Goal: Task Accomplishment & Management: Manage account settings

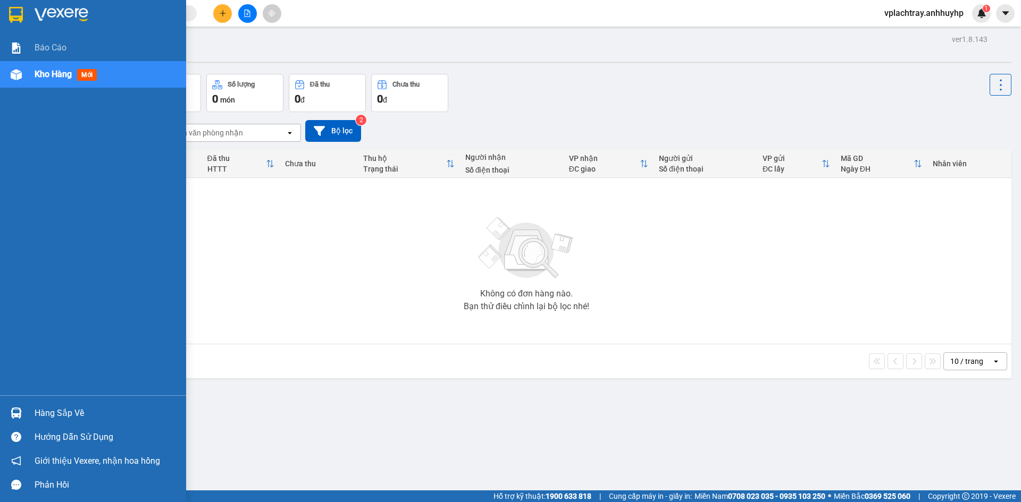
click at [66, 411] on div "Hàng sắp về" at bounding box center [107, 414] width 144 height 16
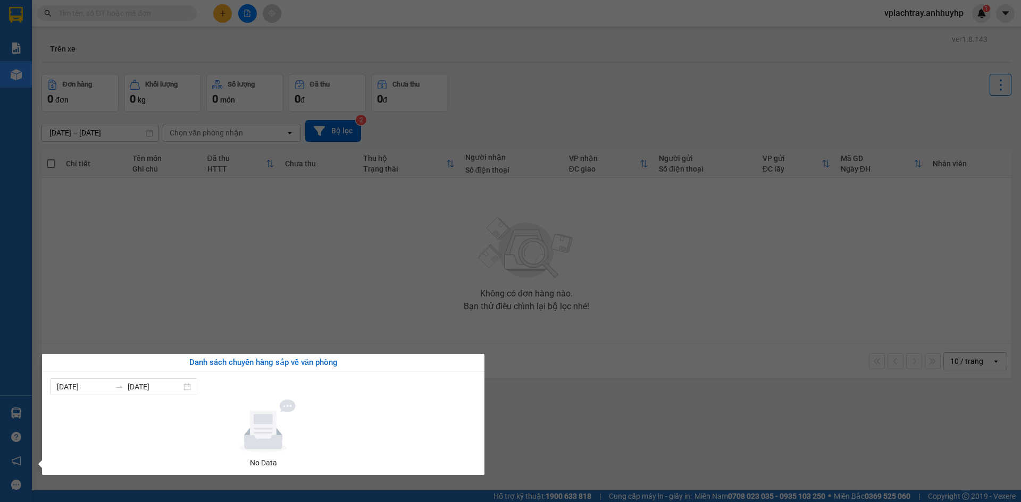
drag, startPoint x: 66, startPoint y: 411, endPoint x: 328, endPoint y: 336, distance: 271.6
click at [328, 336] on section "Kết quả [PERSON_NAME] ( 0 ) Bộ lọc No Data vplachtray.anhhuyhp 1 [PERSON_NAME] …" at bounding box center [510, 251] width 1021 height 502
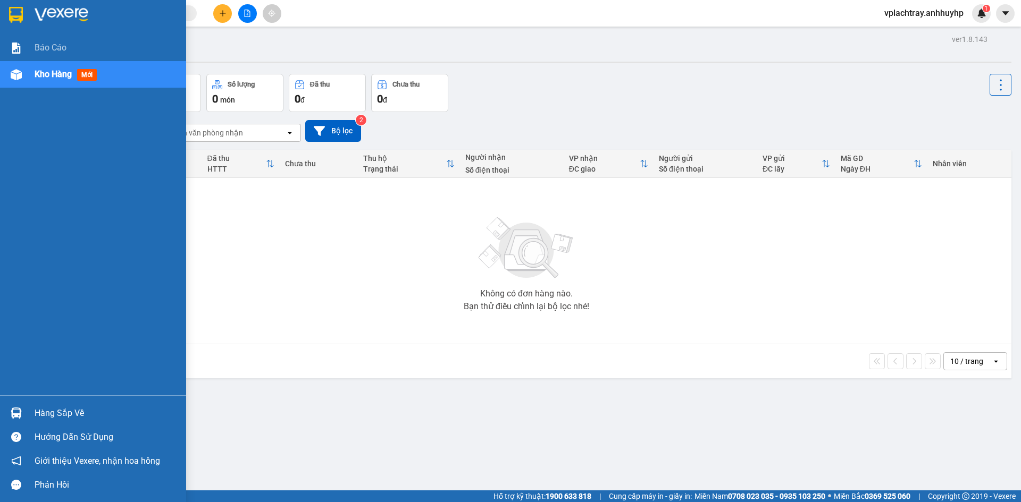
click at [72, 412] on div "Hàng sắp về" at bounding box center [107, 414] width 144 height 16
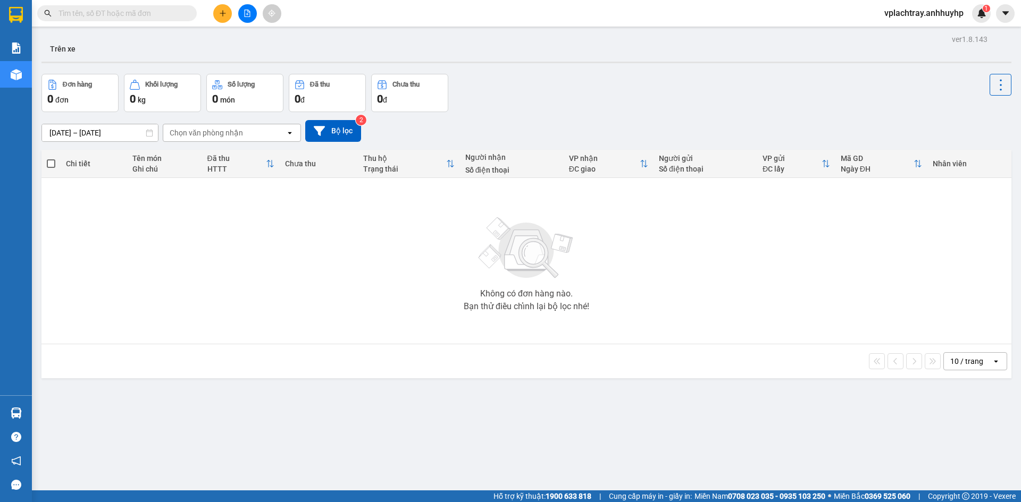
click at [245, 287] on section "Kết quả [PERSON_NAME] ( 0 ) Bộ lọc No Data vplachtray.anhhuyhp 1 [PERSON_NAME] …" at bounding box center [510, 251] width 1021 height 502
click at [95, 15] on input "text" at bounding box center [120, 13] width 125 height 12
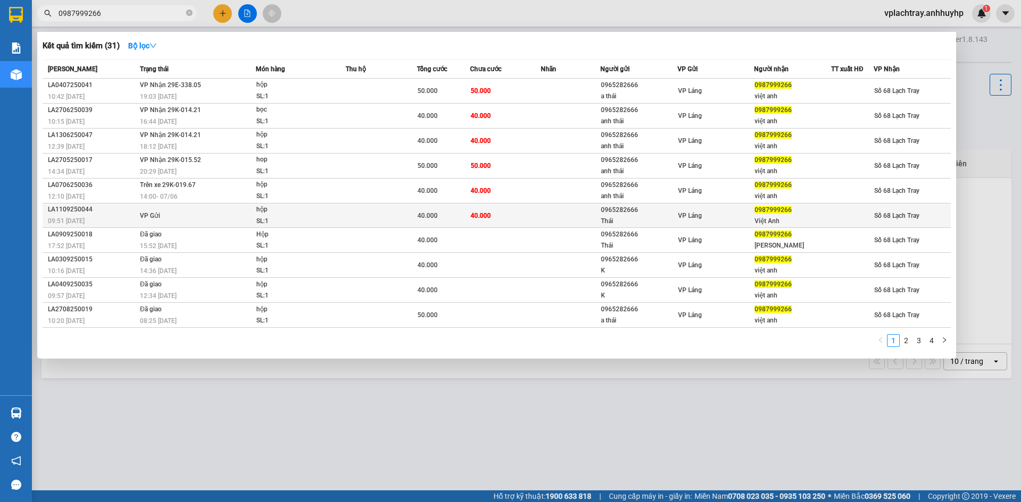
type input "0987999266"
click at [624, 220] on div "Thái" at bounding box center [639, 221] width 76 height 11
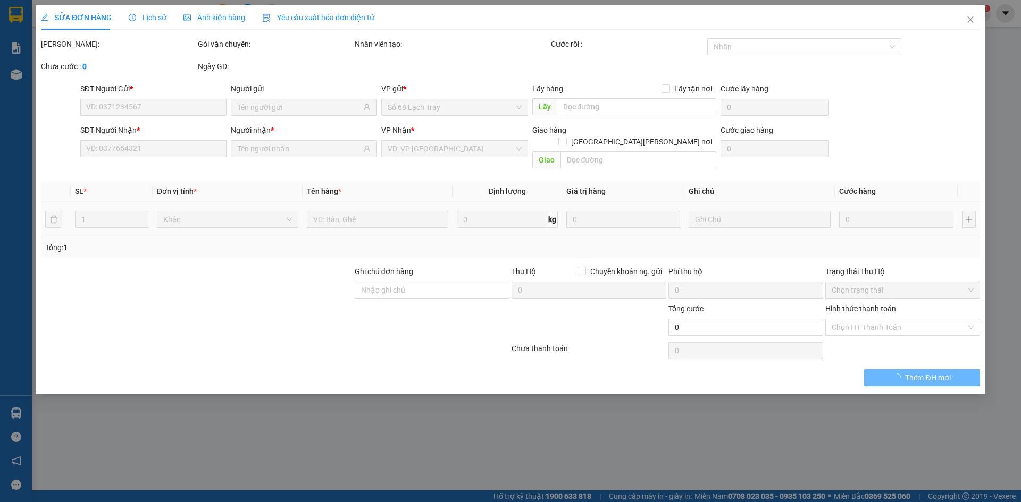
type input "0965282666"
type input "Thái"
type input "0987999266"
type input "Việt Anh"
type input "40.000"
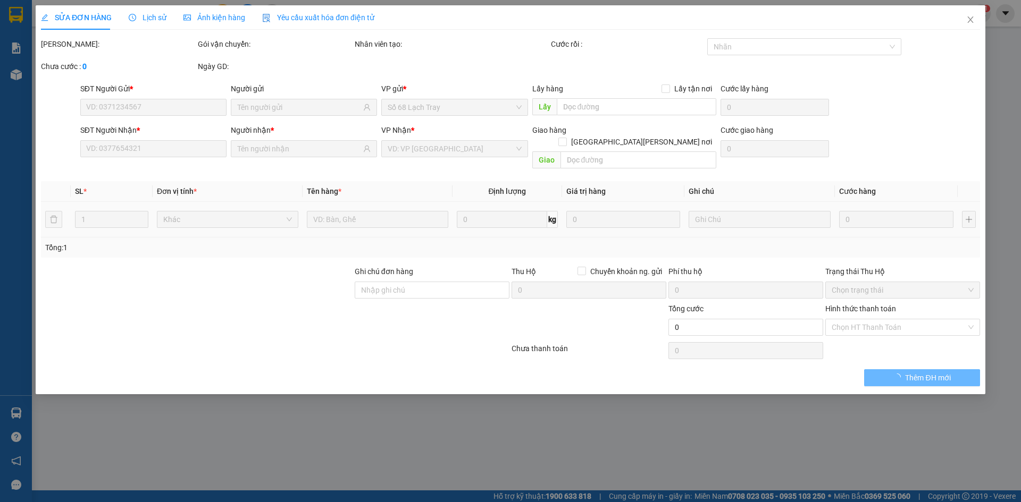
type input "40.000"
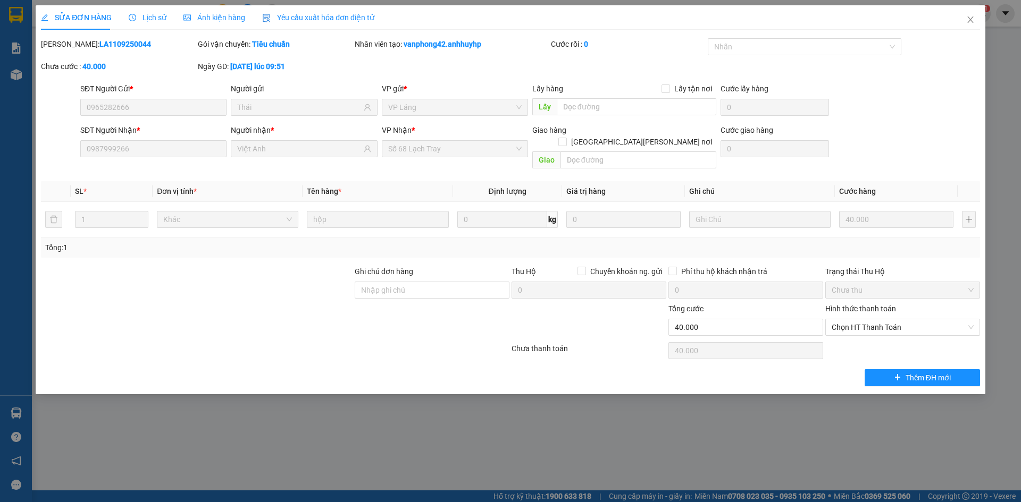
click at [540, 404] on div "SỬA ĐƠN HÀNG Lịch sử [PERSON_NAME] hàng Yêu cầu xuất [PERSON_NAME] điện tử Tota…" at bounding box center [510, 251] width 1021 height 502
